Goal: Complete application form

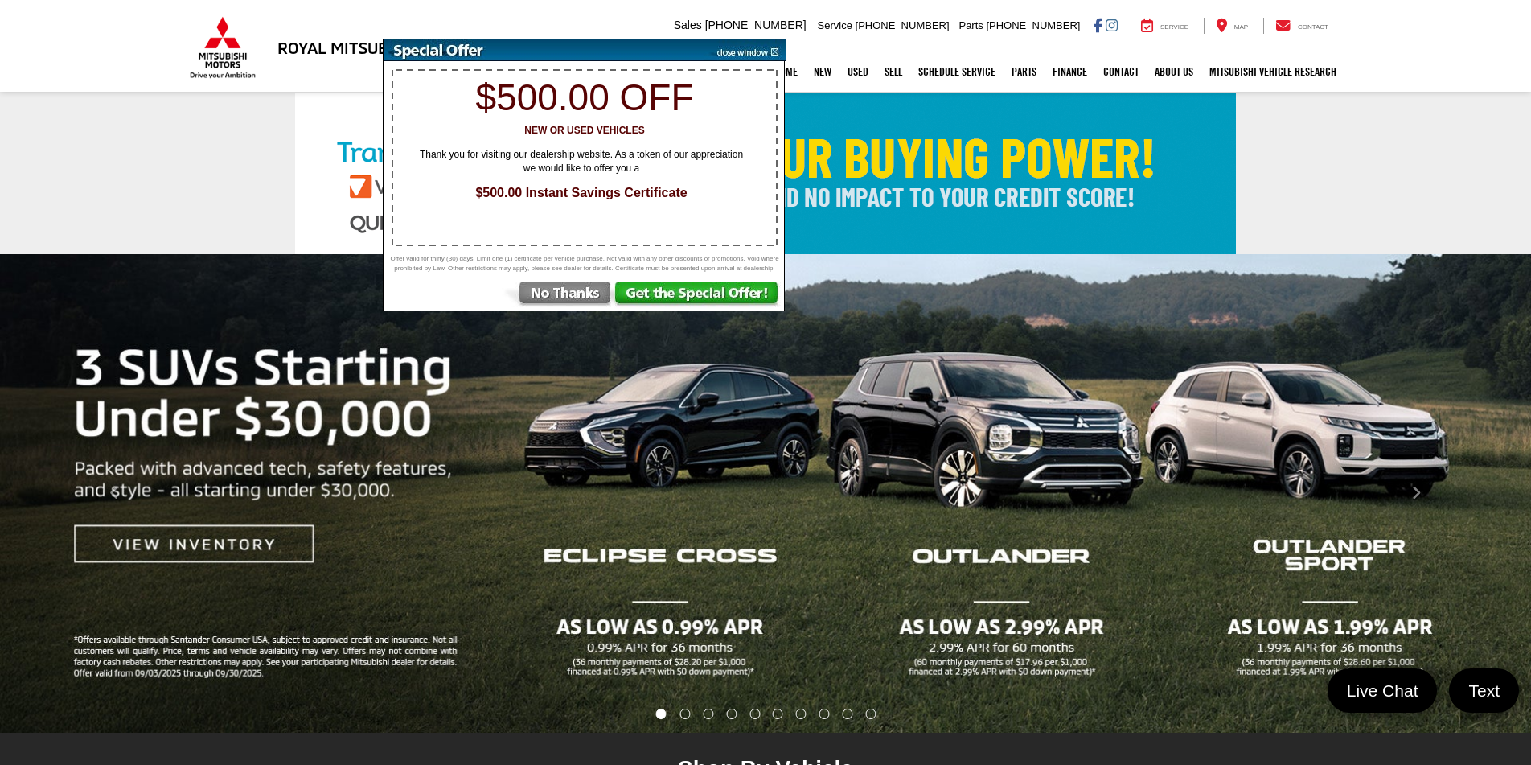
click at [740, 55] on img at bounding box center [745, 50] width 81 height 22
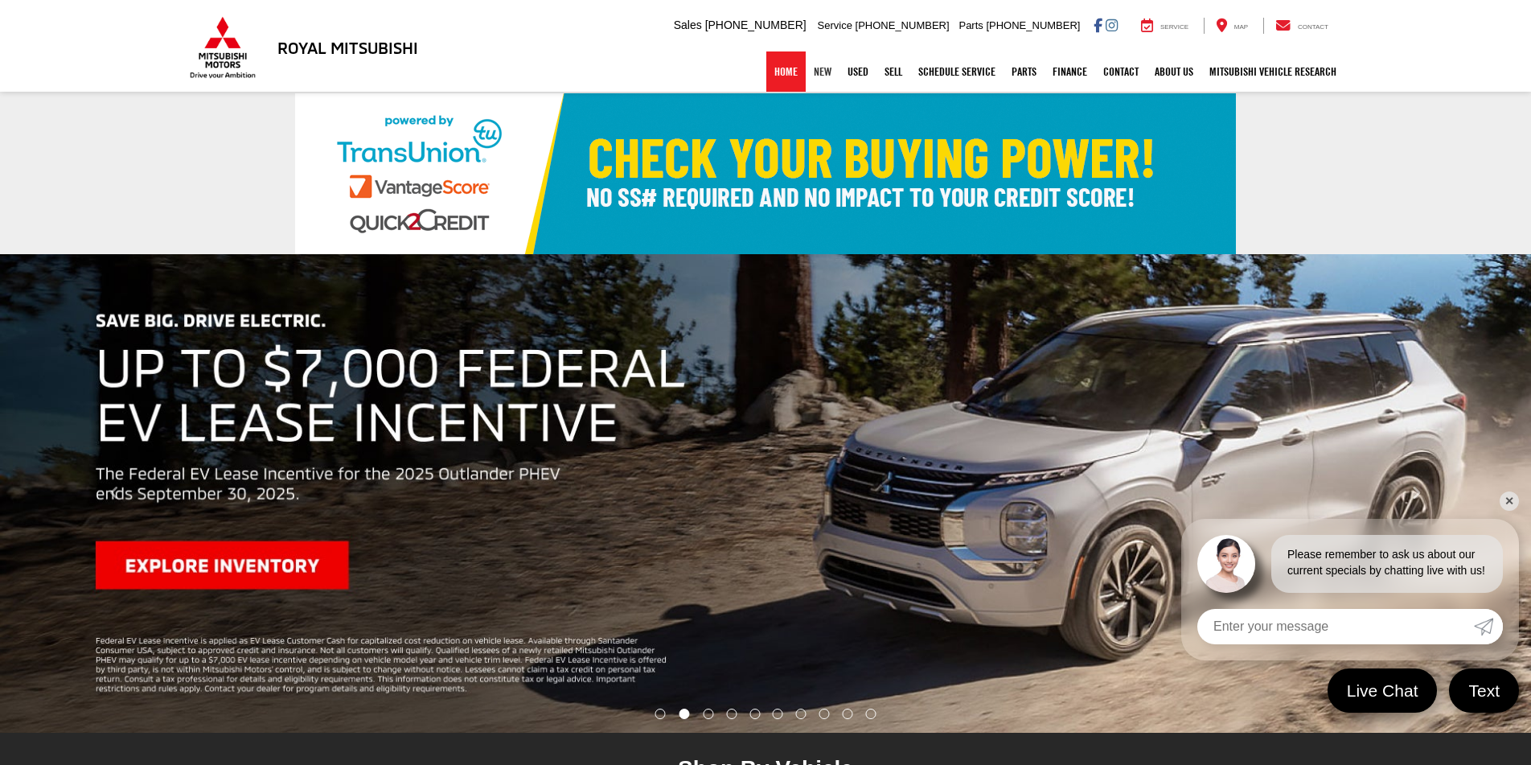
click at [826, 76] on link "New" at bounding box center [823, 71] width 34 height 40
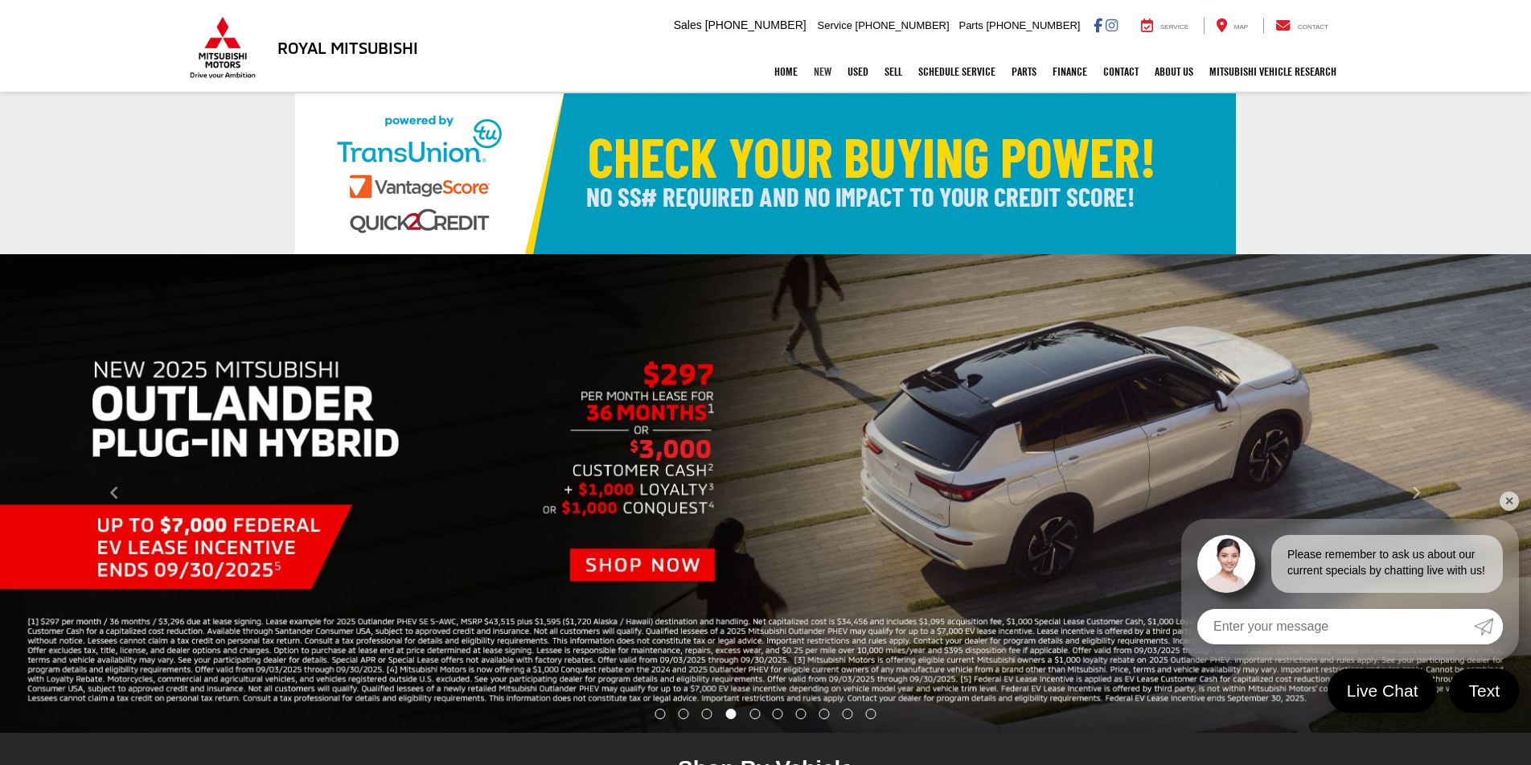
click at [817, 75] on link "New" at bounding box center [823, 71] width 34 height 40
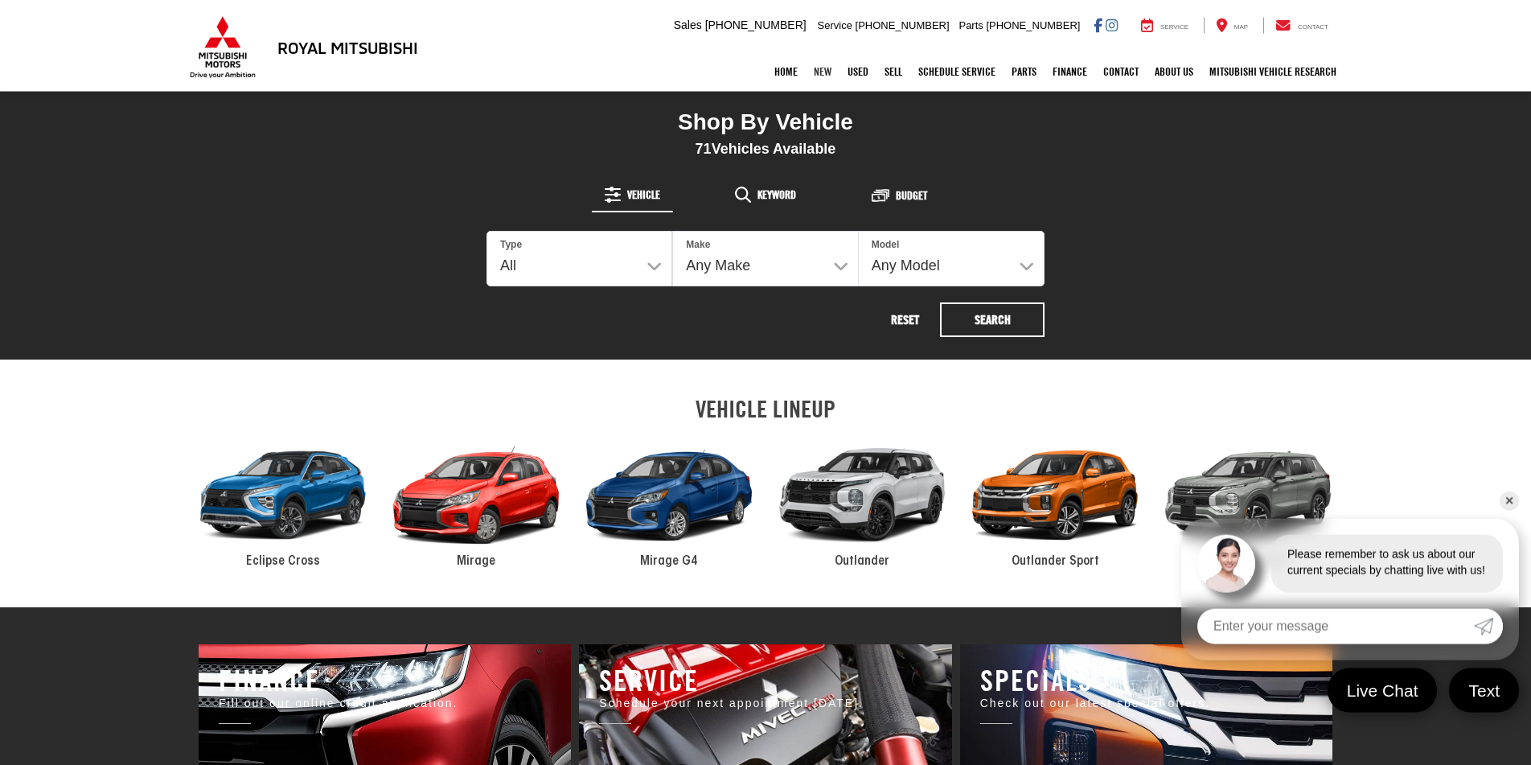
scroll to position [779, 0]
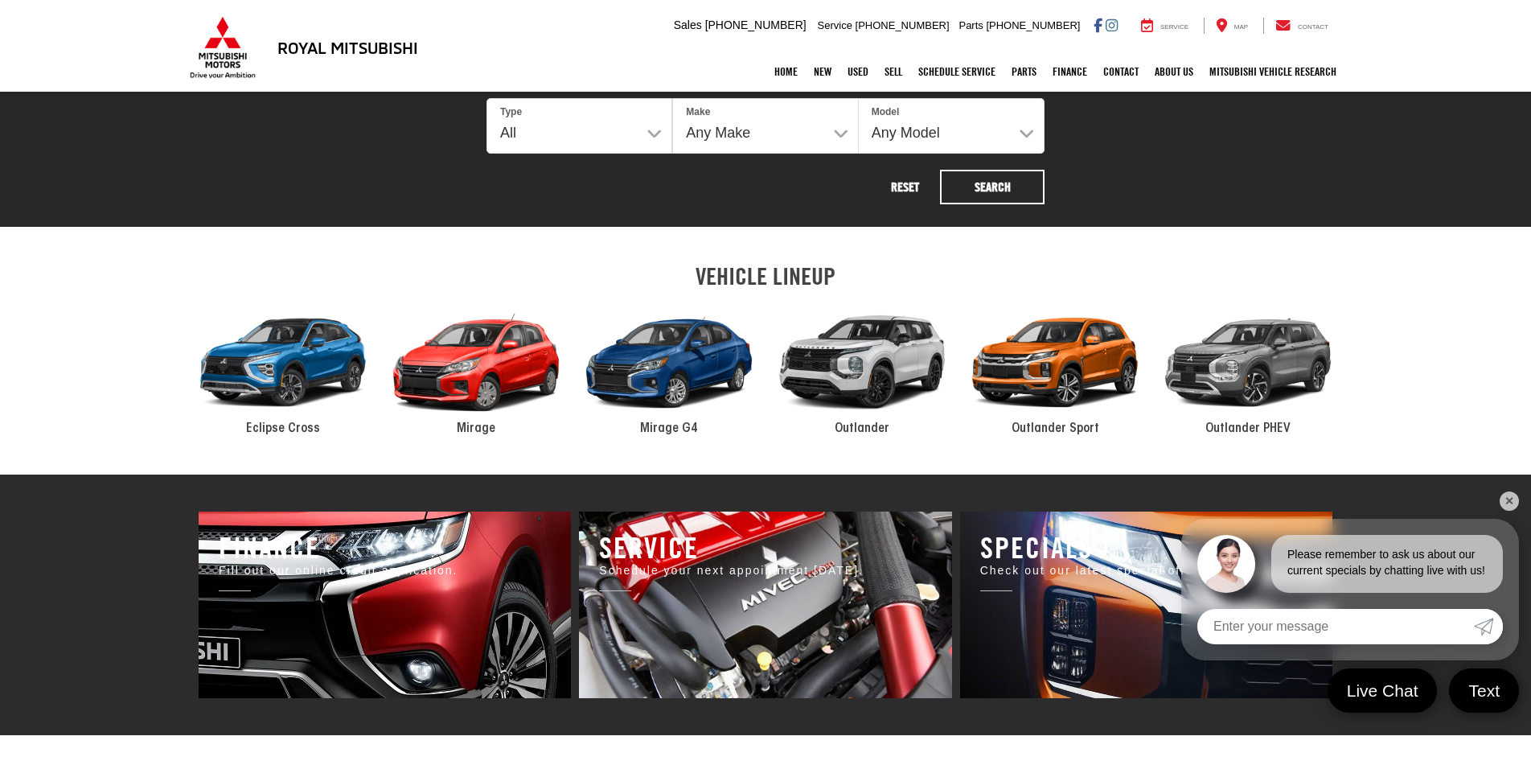
click at [494, 372] on div "2024 Mitsubishi Mirage" at bounding box center [476, 363] width 193 height 130
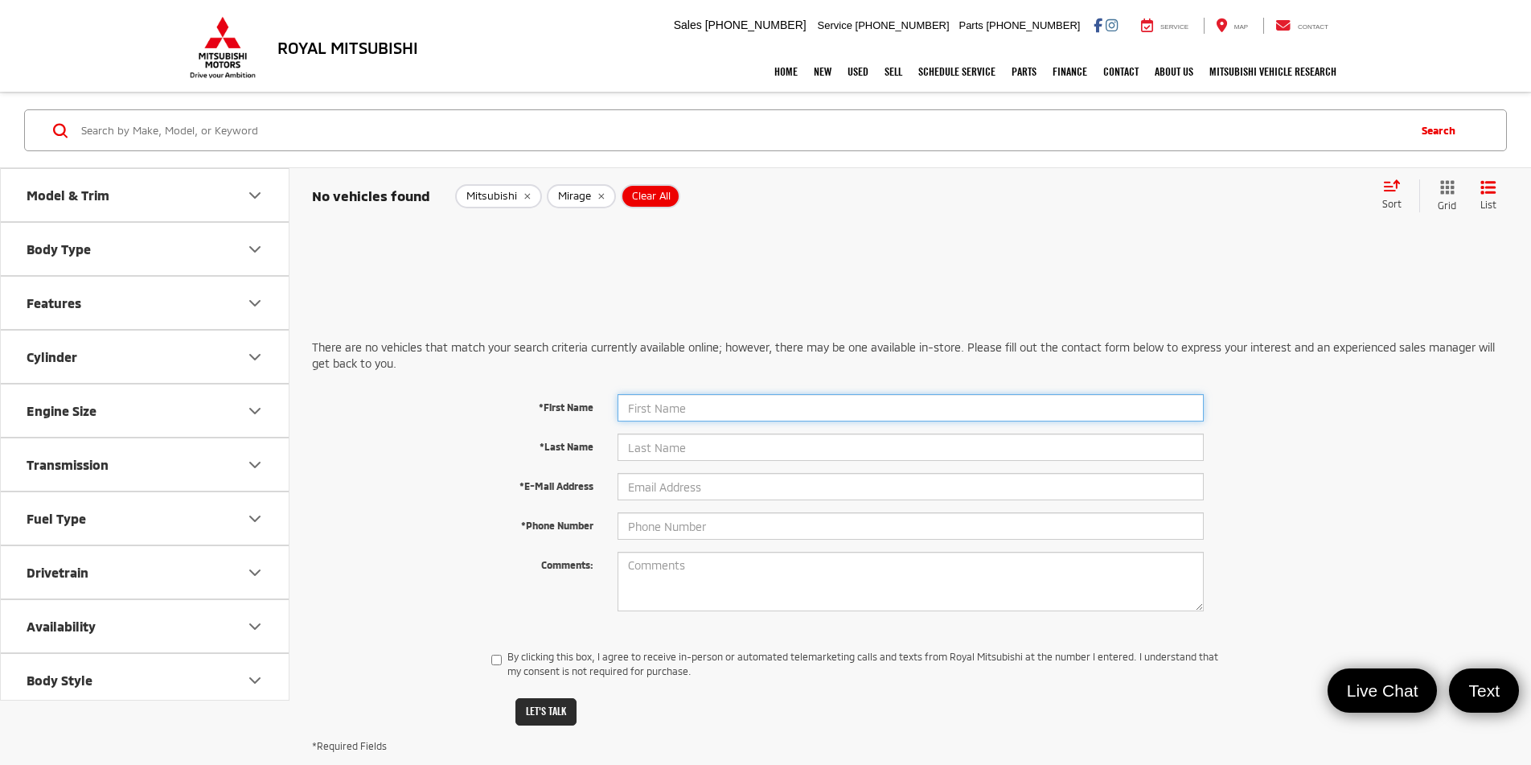
click at [650, 397] on input "*First Name" at bounding box center [911, 407] width 586 height 27
type input "worry"
click at [660, 444] on input "*Last Name" at bounding box center [911, 446] width 586 height 27
type input "botit"
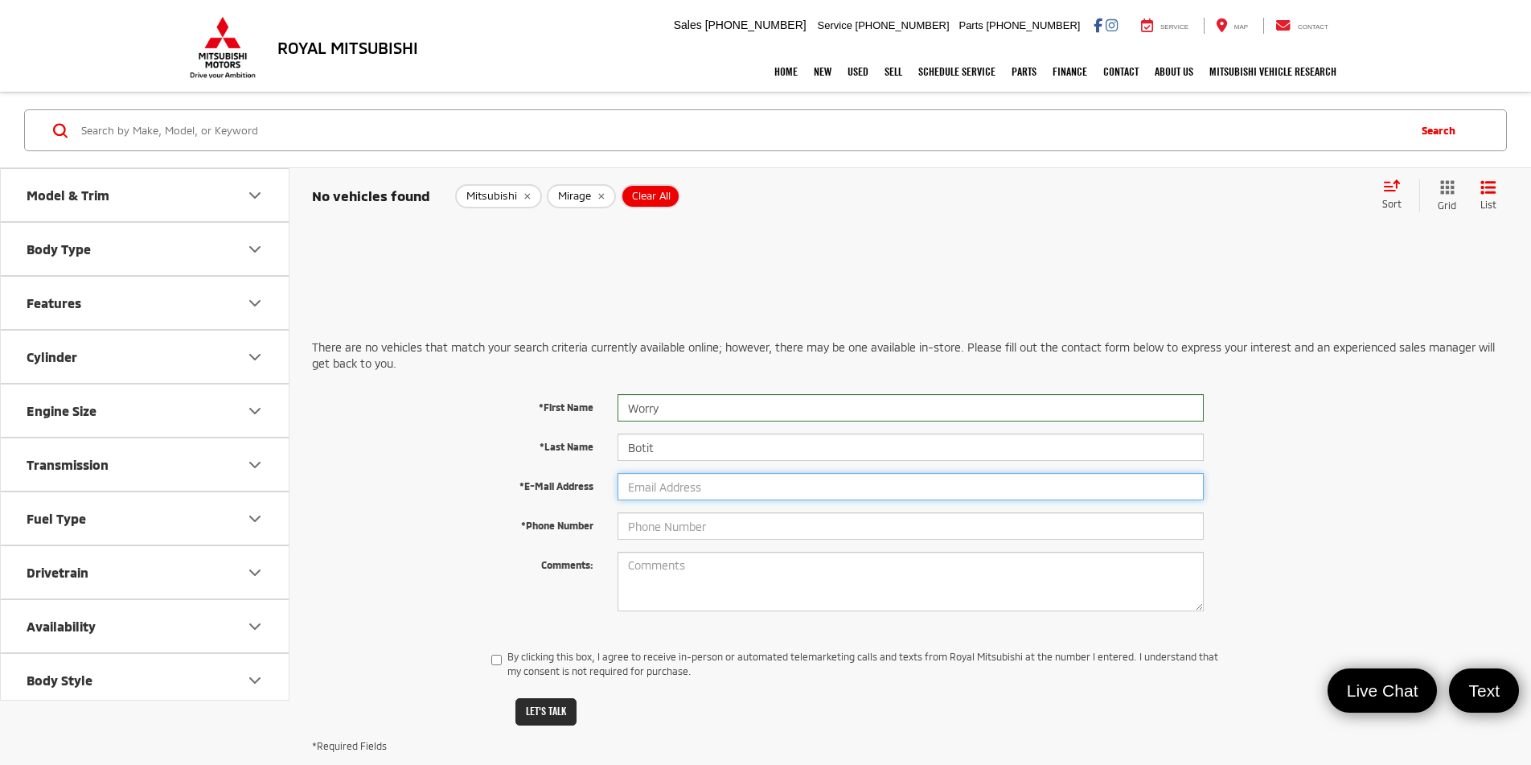
click at [669, 479] on input "*E-Mail Address" at bounding box center [911, 486] width 586 height 27
type input "[EMAIL_ADDRESS][DOMAIN_NAME]"
click at [647, 528] on input "*Phone Number" at bounding box center [911, 525] width 586 height 27
paste input "[PHONE_NUMBER]"
type input "[PHONE_NUMBER]"
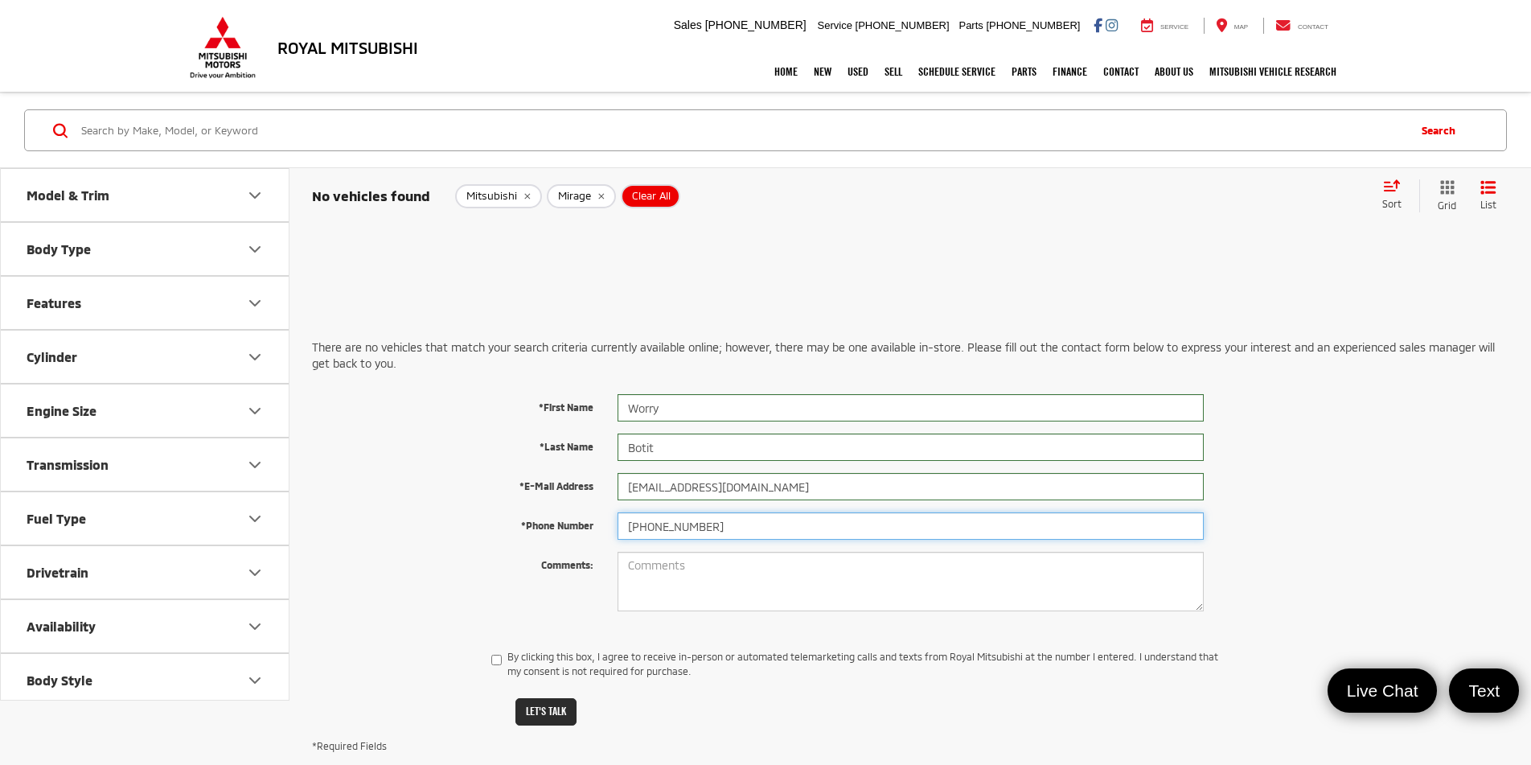
scroll to position [82, 0]
